Goal: Transaction & Acquisition: Purchase product/service

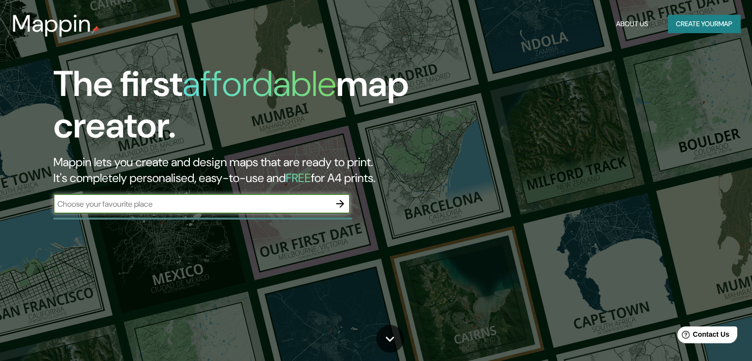
click at [224, 200] on input "text" at bounding box center [191, 203] width 277 height 11
click at [194, 206] on input "text" at bounding box center [191, 203] width 277 height 11
click at [204, 203] on input "text" at bounding box center [191, 203] width 277 height 11
type input "i"
type input "a"
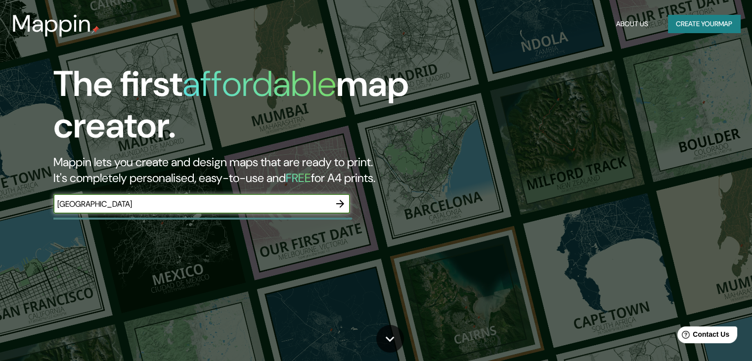
type input "[GEOGRAPHIC_DATA]"
click at [343, 207] on icon "button" at bounding box center [340, 204] width 12 height 12
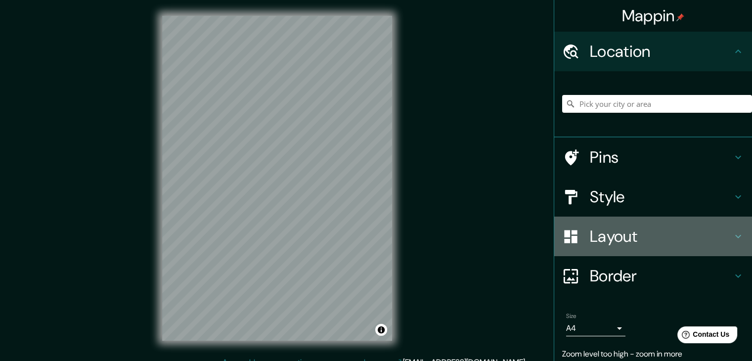
click at [606, 238] on h4 "Layout" at bounding box center [661, 237] width 142 height 20
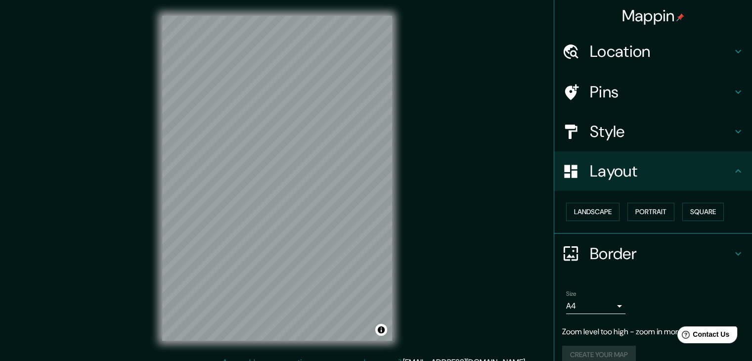
click at [635, 141] on h4 "Style" at bounding box center [661, 132] width 142 height 20
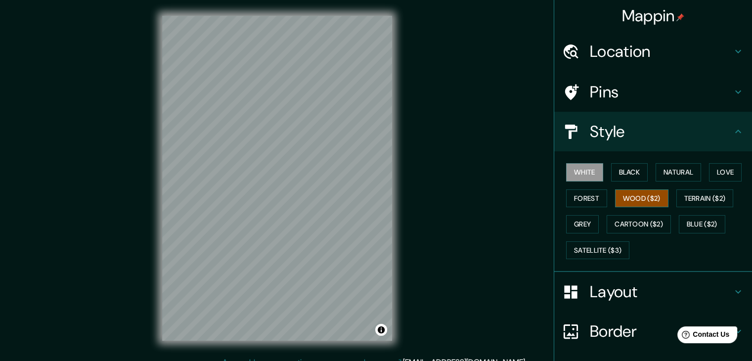
click at [638, 198] on button "Wood ($2)" at bounding box center [641, 198] width 53 height 18
click at [653, 45] on h4 "Location" at bounding box center [661, 52] width 142 height 20
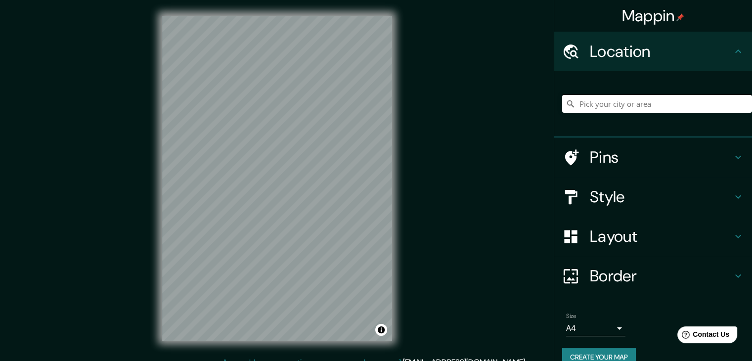
click at [623, 99] on input "Pick your city or area" at bounding box center [658, 104] width 190 height 18
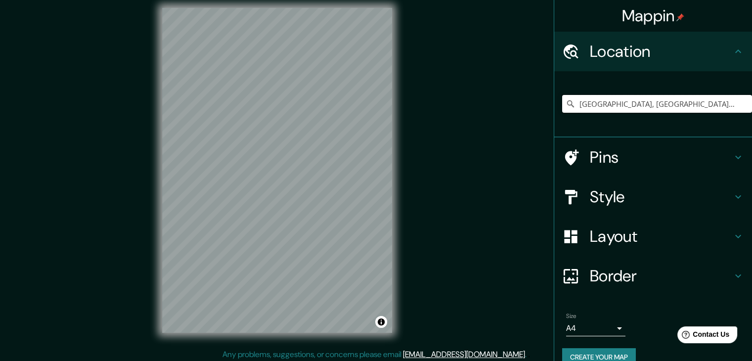
scroll to position [11, 0]
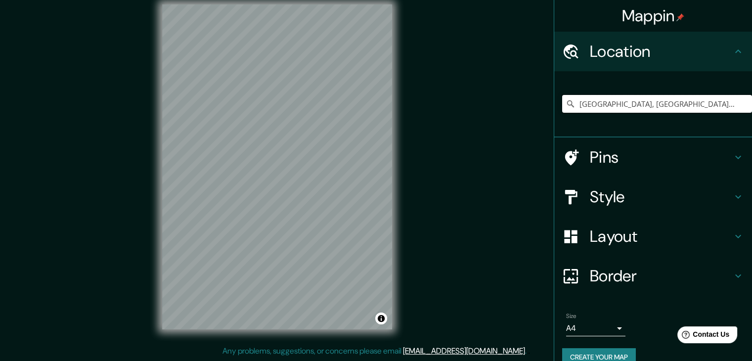
type input "[GEOGRAPHIC_DATA], [GEOGRAPHIC_DATA], [GEOGRAPHIC_DATA]"
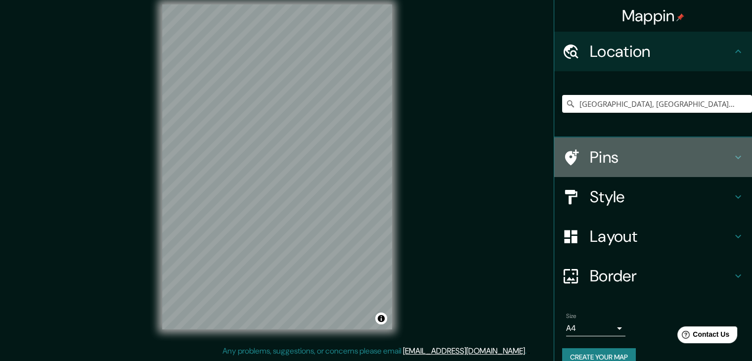
click at [649, 155] on h4 "Pins" at bounding box center [661, 157] width 142 height 20
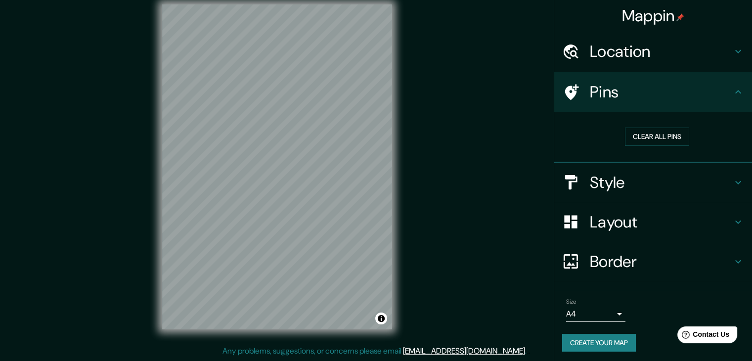
click at [669, 221] on h4 "Layout" at bounding box center [661, 222] width 142 height 20
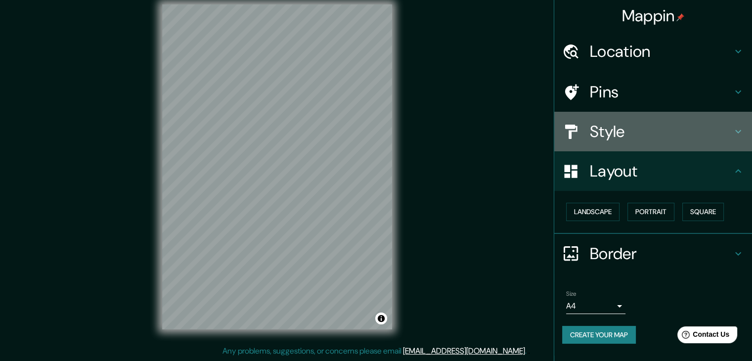
click at [674, 138] on h4 "Style" at bounding box center [661, 132] width 142 height 20
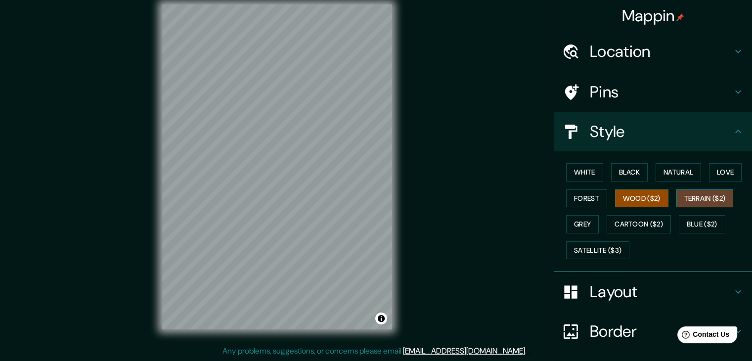
click at [699, 194] on button "Terrain ($2)" at bounding box center [705, 198] width 57 height 18
click at [587, 254] on button "Satellite ($3)" at bounding box center [597, 250] width 63 height 18
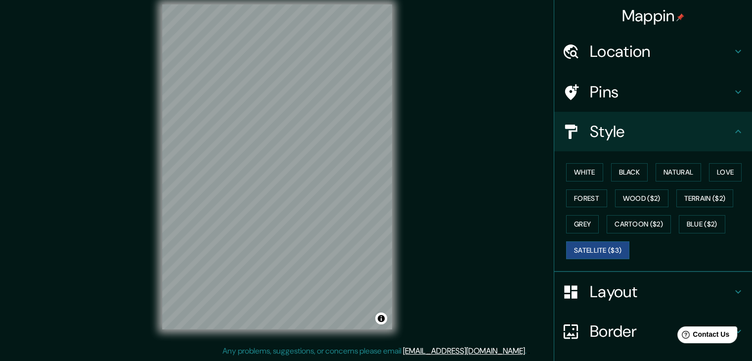
click at [323, 215] on div "Mappin Location [GEOGRAPHIC_DATA], [GEOGRAPHIC_DATA], [GEOGRAPHIC_DATA] [GEOGRA…" at bounding box center [376, 175] width 752 height 373
drag, startPoint x: 413, startPoint y: 214, endPoint x: 483, endPoint y: 251, distance: 79.2
click at [483, 251] on div "Mappin Location [GEOGRAPHIC_DATA], [GEOGRAPHIC_DATA], [GEOGRAPHIC_DATA] [GEOGRA…" at bounding box center [376, 175] width 752 height 373
click at [419, 233] on div "Mappin Location [GEOGRAPHIC_DATA], [GEOGRAPHIC_DATA], [GEOGRAPHIC_DATA] [GEOGRA…" at bounding box center [376, 175] width 752 height 373
click at [139, 172] on div "Mappin Location [GEOGRAPHIC_DATA], [GEOGRAPHIC_DATA], [GEOGRAPHIC_DATA] [GEOGRA…" at bounding box center [376, 175] width 752 height 373
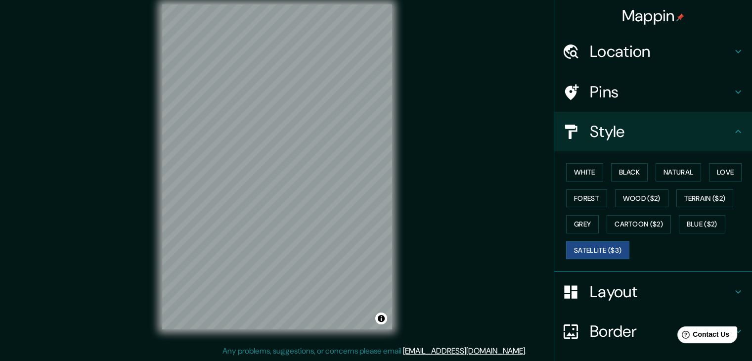
click at [607, 93] on h4 "Pins" at bounding box center [661, 92] width 142 height 20
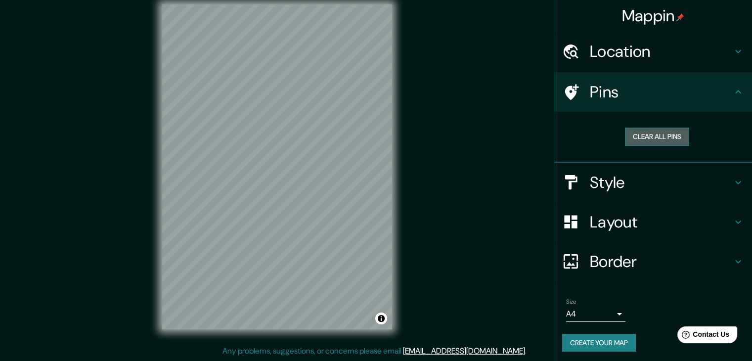
click at [629, 135] on button "Clear all pins" at bounding box center [657, 137] width 64 height 18
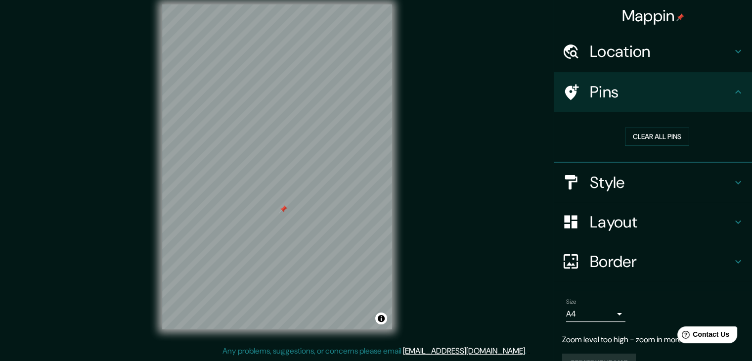
click at [626, 186] on h4 "Style" at bounding box center [661, 183] width 142 height 20
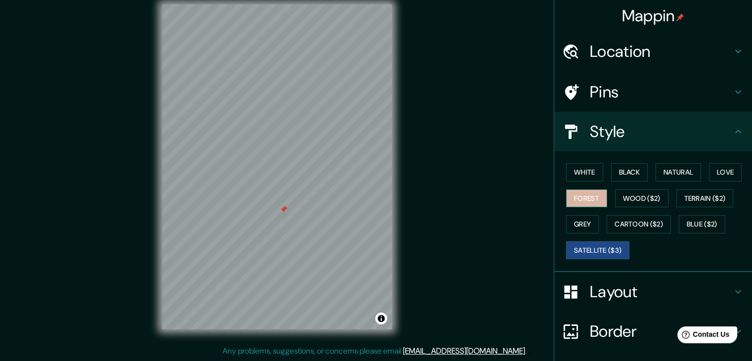
click at [589, 192] on button "Forest" at bounding box center [586, 198] width 41 height 18
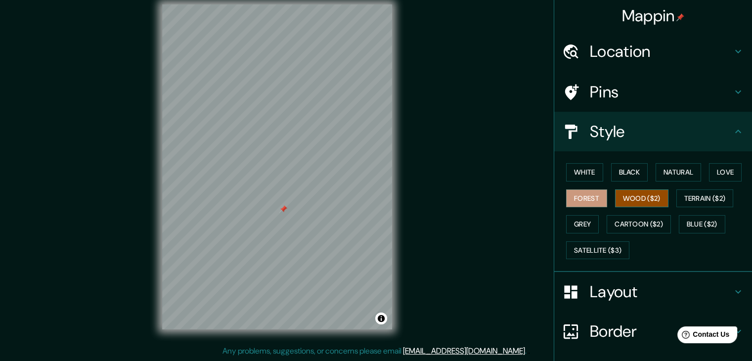
click at [623, 191] on button "Wood ($2)" at bounding box center [641, 198] width 53 height 18
click at [648, 225] on button "Cartoon ($2)" at bounding box center [639, 224] width 64 height 18
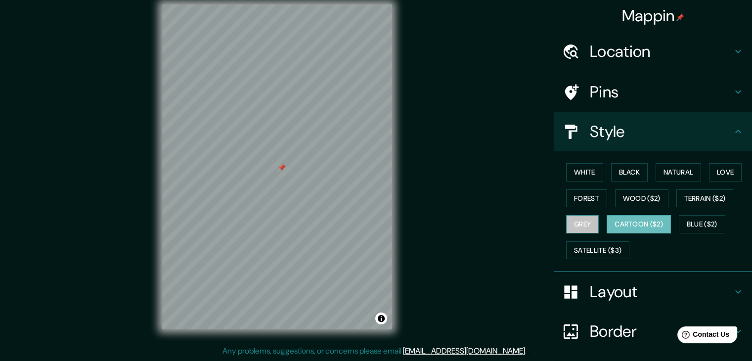
click at [573, 224] on button "Grey" at bounding box center [582, 224] width 33 height 18
click at [702, 224] on button "Blue ($2)" at bounding box center [702, 224] width 47 height 18
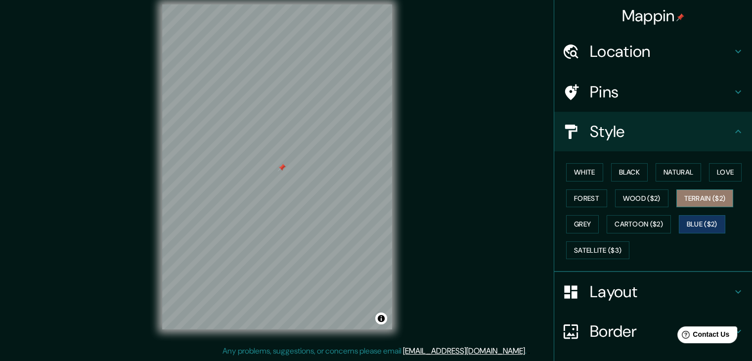
click at [705, 201] on button "Terrain ($2)" at bounding box center [705, 198] width 57 height 18
click at [715, 176] on button "Love" at bounding box center [725, 172] width 33 height 18
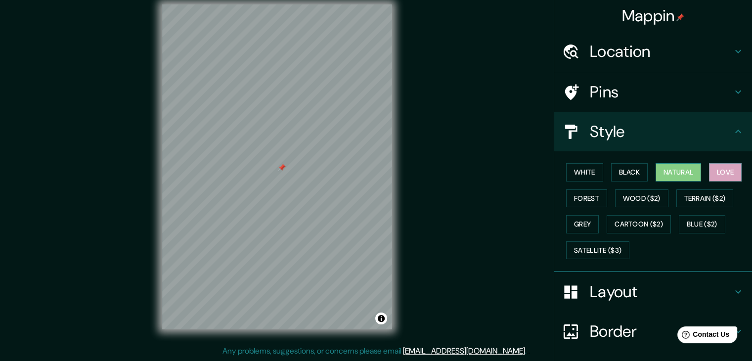
click at [687, 173] on button "Natural" at bounding box center [679, 172] width 46 height 18
click at [623, 175] on button "Black" at bounding box center [629, 172] width 37 height 18
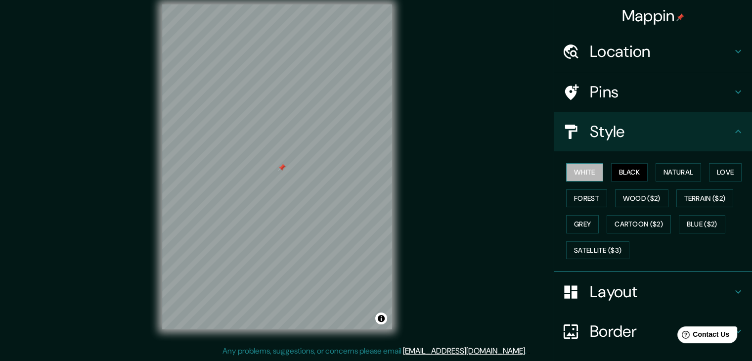
click at [580, 173] on button "White" at bounding box center [584, 172] width 37 height 18
click at [606, 254] on button "Satellite ($3)" at bounding box center [597, 250] width 63 height 18
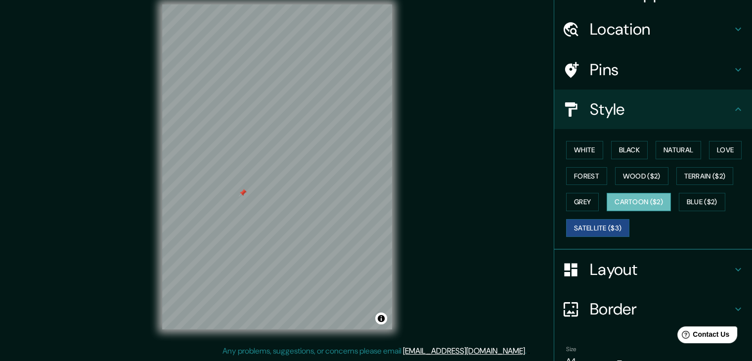
scroll to position [71, 0]
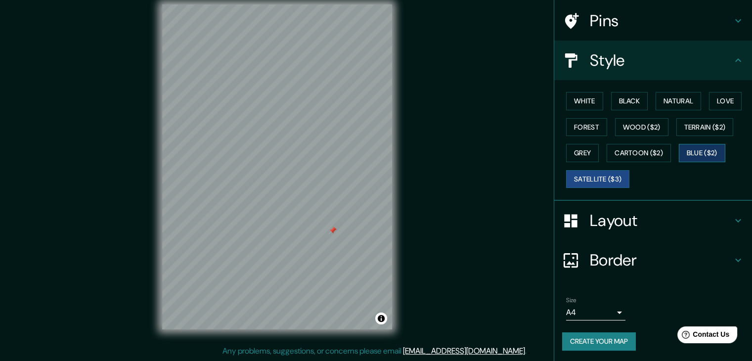
click at [708, 148] on button "Blue ($2)" at bounding box center [702, 153] width 47 height 18
click at [660, 157] on button "Cartoon ($2)" at bounding box center [639, 153] width 64 height 18
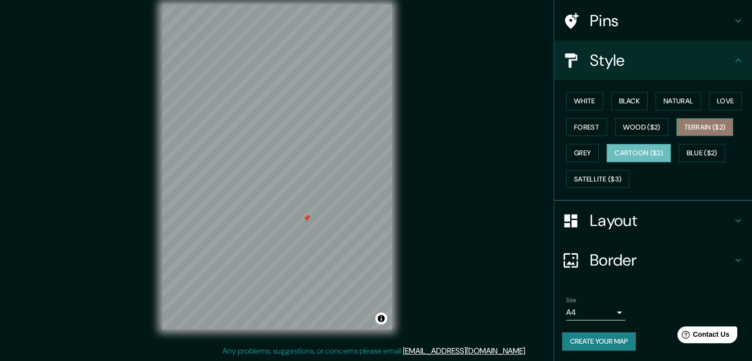
click at [701, 119] on button "Terrain ($2)" at bounding box center [705, 127] width 57 height 18
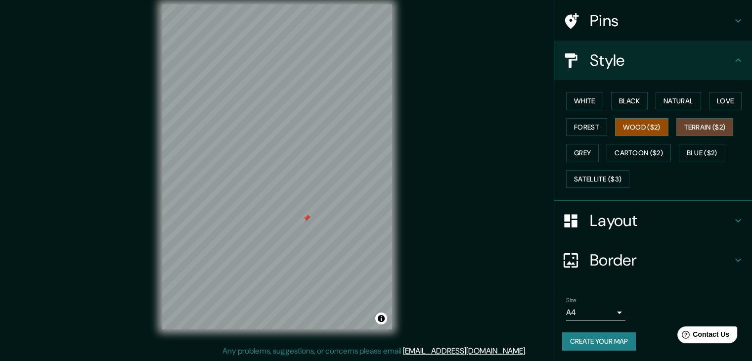
click at [635, 135] on button "Wood ($2)" at bounding box center [641, 127] width 53 height 18
click at [590, 124] on button "Forest" at bounding box center [586, 127] width 41 height 18
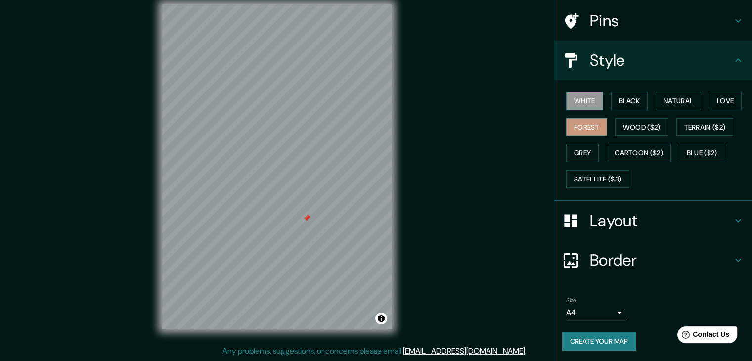
click at [596, 105] on button "White" at bounding box center [584, 101] width 37 height 18
click at [611, 101] on button "Black" at bounding box center [629, 101] width 37 height 18
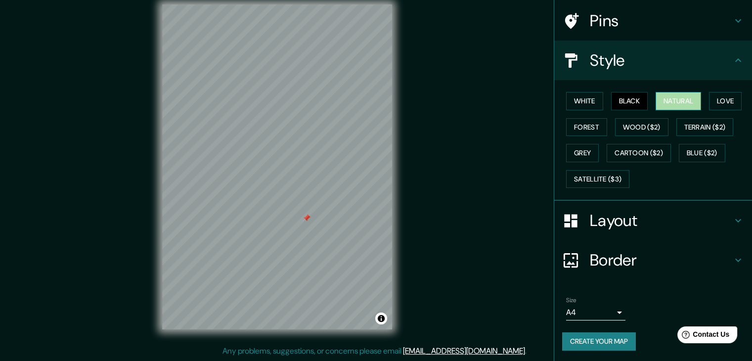
click at [674, 97] on button "Natural" at bounding box center [679, 101] width 46 height 18
click at [701, 95] on div "White Black Natural Love Forest Wood ($2) Terrain ($2) Grey Cartoon ($2) Blue (…" at bounding box center [658, 140] width 190 height 104
click at [594, 163] on div "White Black Natural Love Forest Wood ($2) Terrain ($2) Grey Cartoon ($2) Blue (…" at bounding box center [658, 140] width 190 height 104
click at [614, 177] on button "Satellite ($3)" at bounding box center [597, 179] width 63 height 18
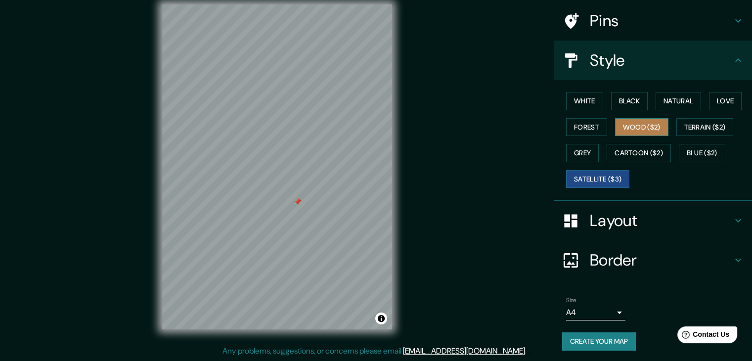
click at [643, 126] on button "Wood ($2)" at bounding box center [641, 127] width 53 height 18
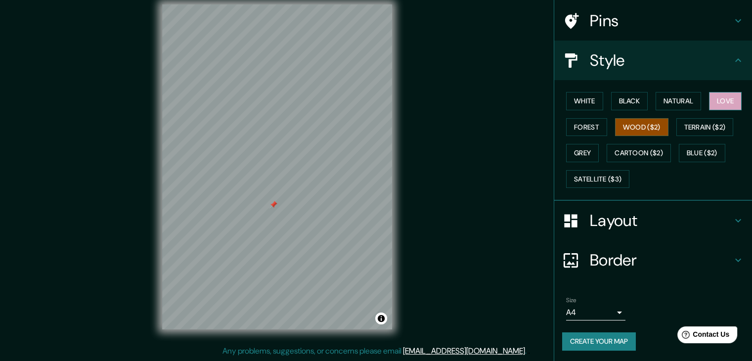
click at [723, 100] on button "Love" at bounding box center [725, 101] width 33 height 18
click at [580, 104] on button "White" at bounding box center [584, 101] width 37 height 18
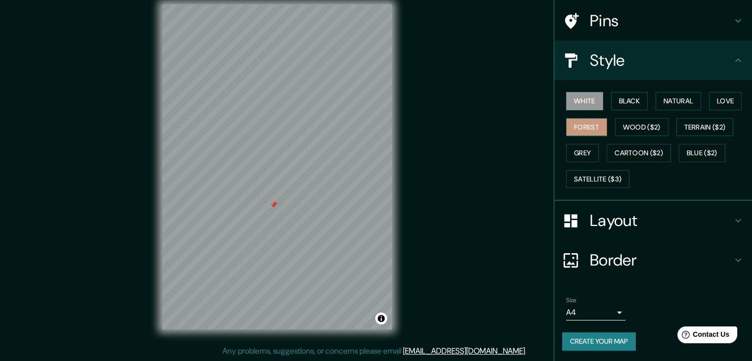
click at [584, 132] on button "Forest" at bounding box center [586, 127] width 41 height 18
click at [620, 130] on button "Wood ($2)" at bounding box center [641, 127] width 53 height 18
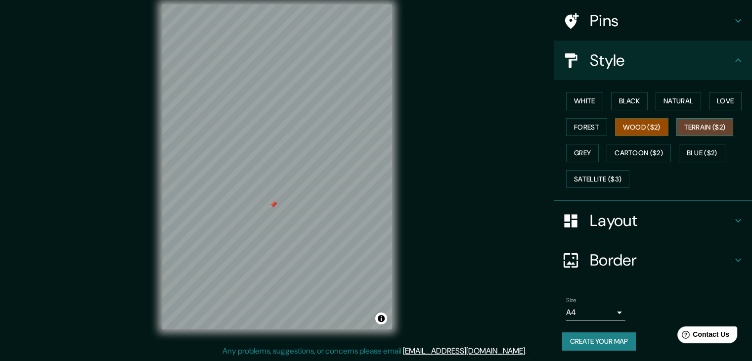
click at [689, 124] on button "Terrain ($2)" at bounding box center [705, 127] width 57 height 18
click at [693, 144] on button "Blue ($2)" at bounding box center [702, 153] width 47 height 18
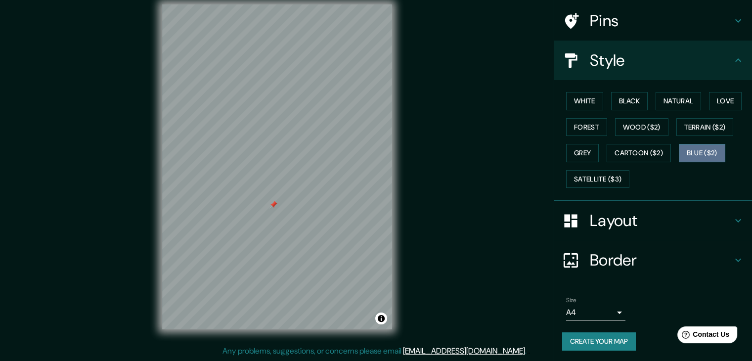
click at [683, 147] on button "Blue ($2)" at bounding box center [702, 153] width 47 height 18
click at [629, 149] on button "Cartoon ($2)" at bounding box center [639, 153] width 64 height 18
click at [580, 151] on button "Grey" at bounding box center [582, 153] width 33 height 18
click at [614, 157] on button "Cartoon ($2)" at bounding box center [639, 153] width 64 height 18
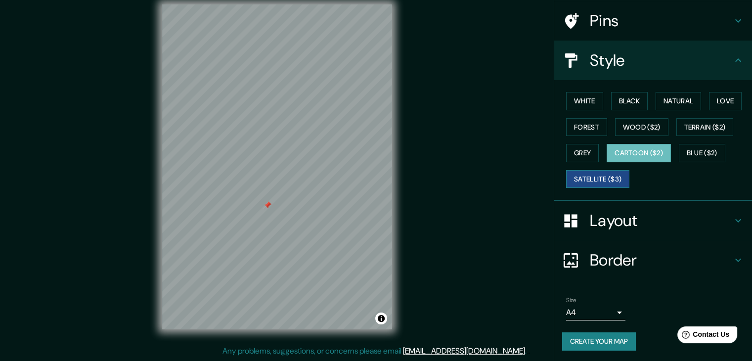
click at [595, 172] on button "Satellite ($3)" at bounding box center [597, 179] width 63 height 18
